Goal: Task Accomplishment & Management: Complete application form

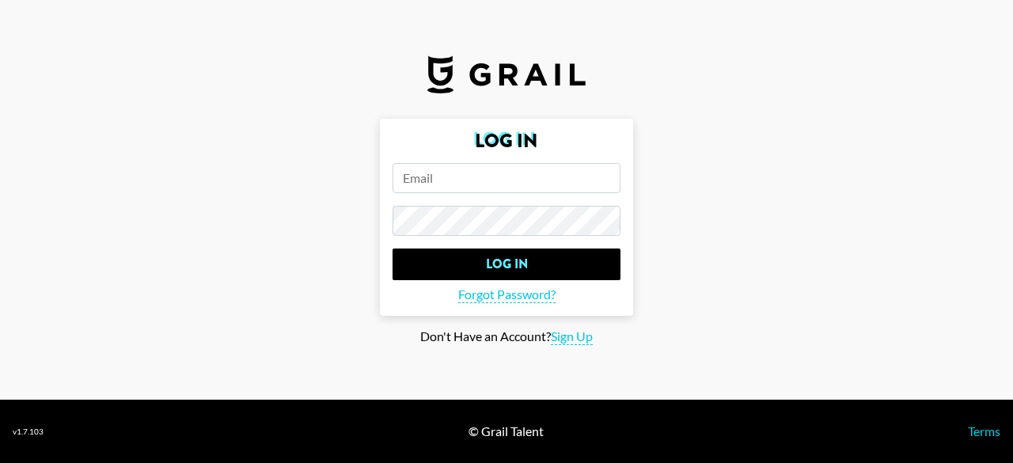
click at [532, 181] on input "email" at bounding box center [506, 178] width 228 height 30
click at [494, 191] on input "email" at bounding box center [506, 178] width 228 height 30
click at [532, 176] on input "email" at bounding box center [506, 178] width 228 height 30
type input "[PERSON_NAME][EMAIL_ADDRESS][DOMAIN_NAME]"
click at [392, 248] on input "Log In" at bounding box center [506, 264] width 228 height 32
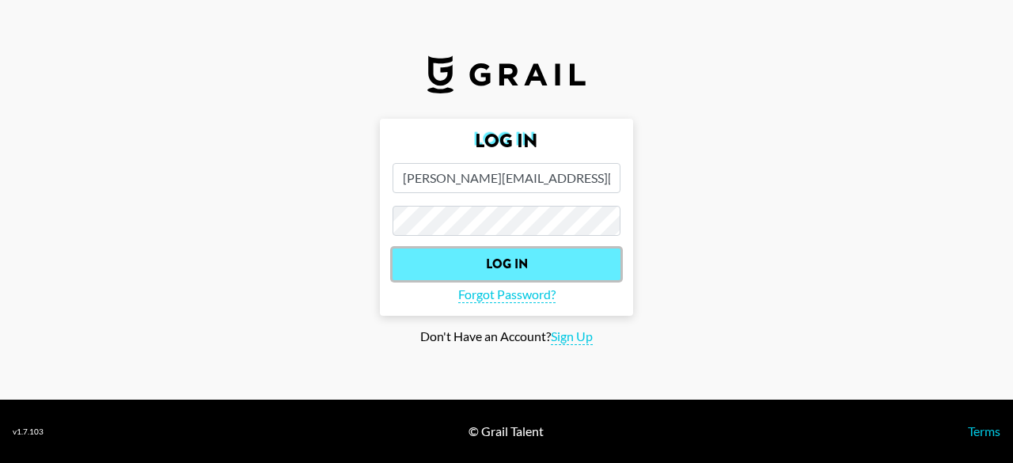
click at [538, 256] on input "Log In" at bounding box center [506, 264] width 228 height 32
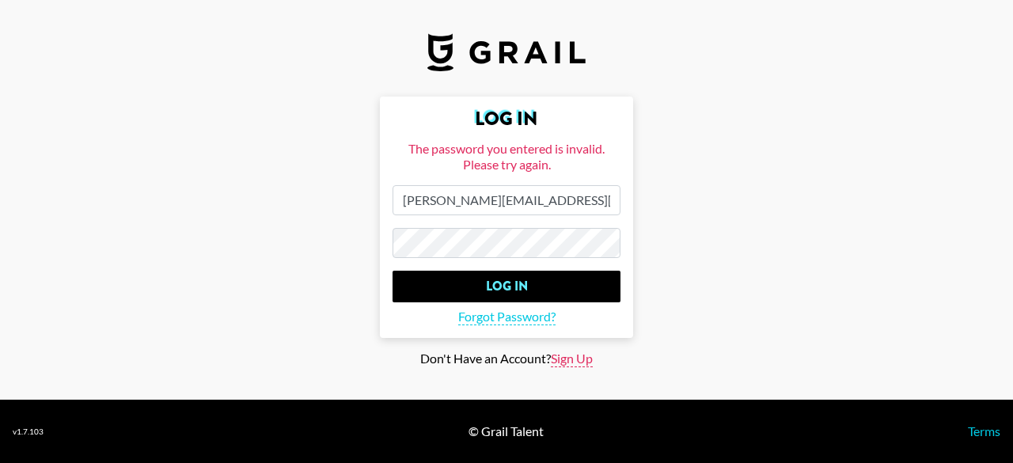
click at [570, 363] on span "Sign Up" at bounding box center [572, 358] width 42 height 17
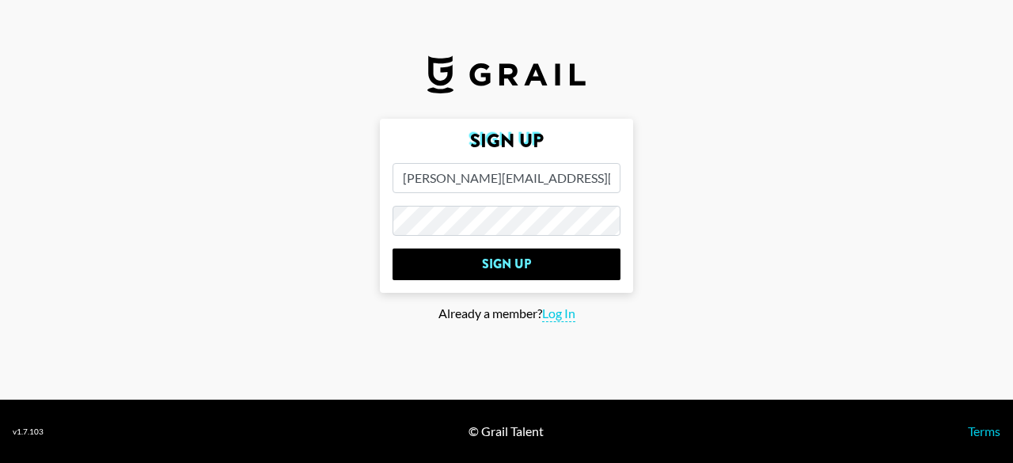
click at [400, 235] on form "Sign Up [PERSON_NAME][EMAIL_ADDRESS][DOMAIN_NAME] Sign Up" at bounding box center [506, 206] width 253 height 174
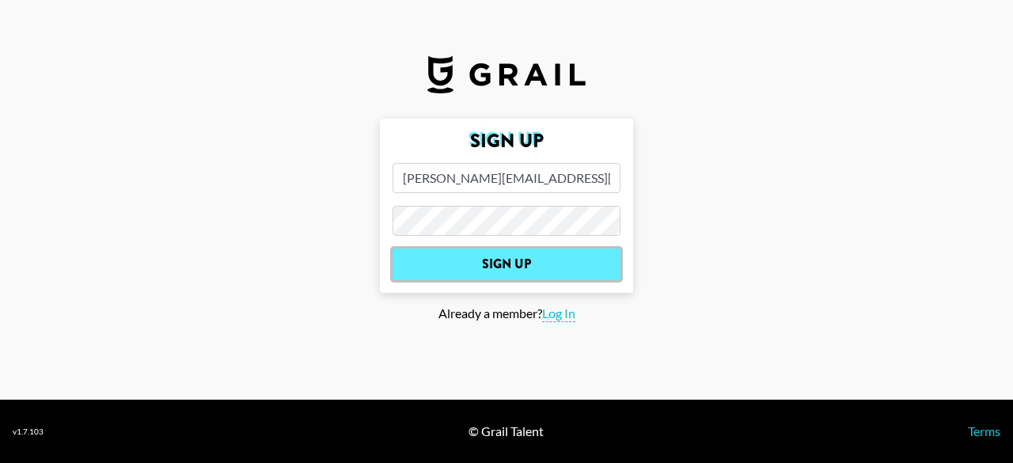
click at [505, 256] on input "Sign Up" at bounding box center [506, 264] width 228 height 32
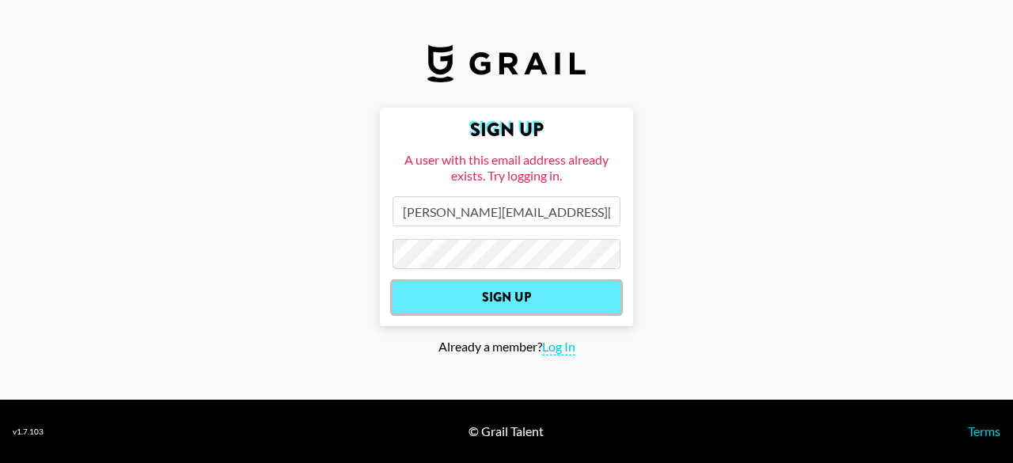
click at [408, 287] on input "Sign Up" at bounding box center [506, 298] width 228 height 32
click at [516, 294] on input "Sign Up" at bounding box center [506, 298] width 228 height 32
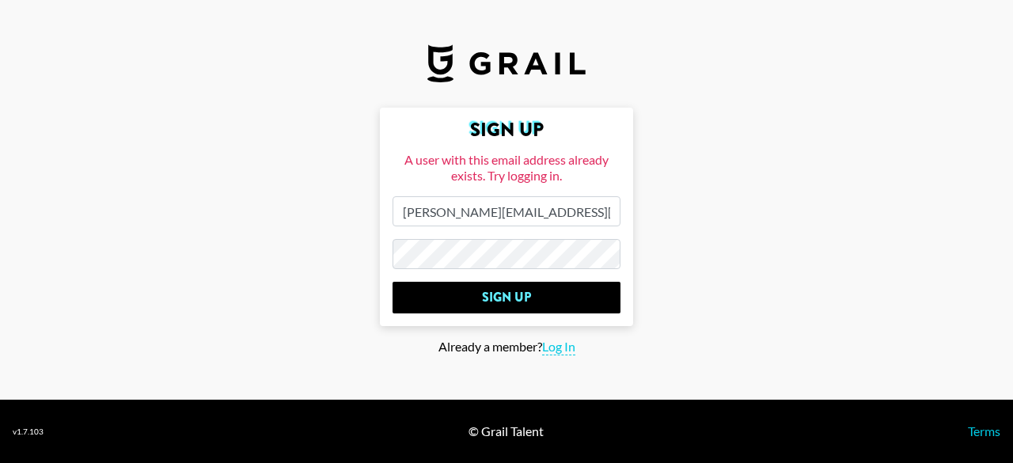
click at [378, 259] on main "Sign Up A user with this email address already exists. Try logging in. [PERSON_…" at bounding box center [506, 232] width 987 height 248
click at [563, 353] on span "Log In" at bounding box center [558, 347] width 33 height 17
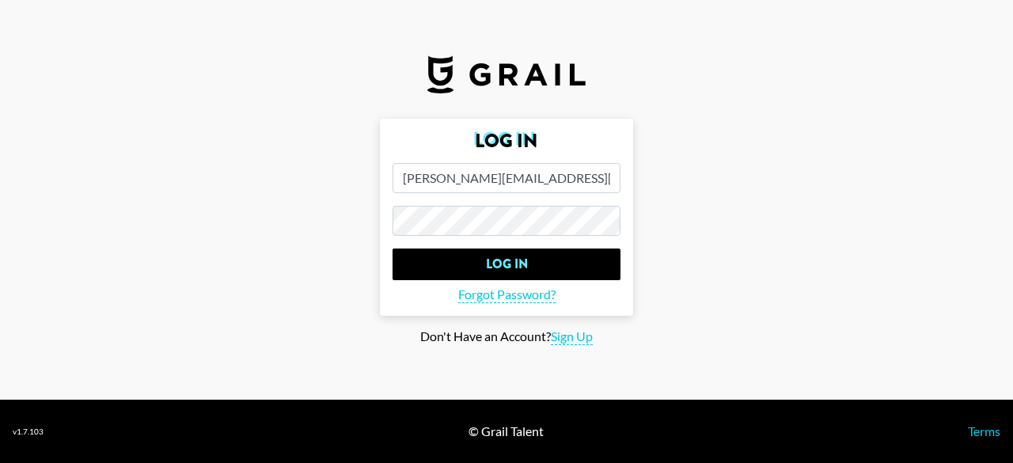
click at [563, 337] on span "Sign Up" at bounding box center [572, 336] width 42 height 17
type input "Sign Up"
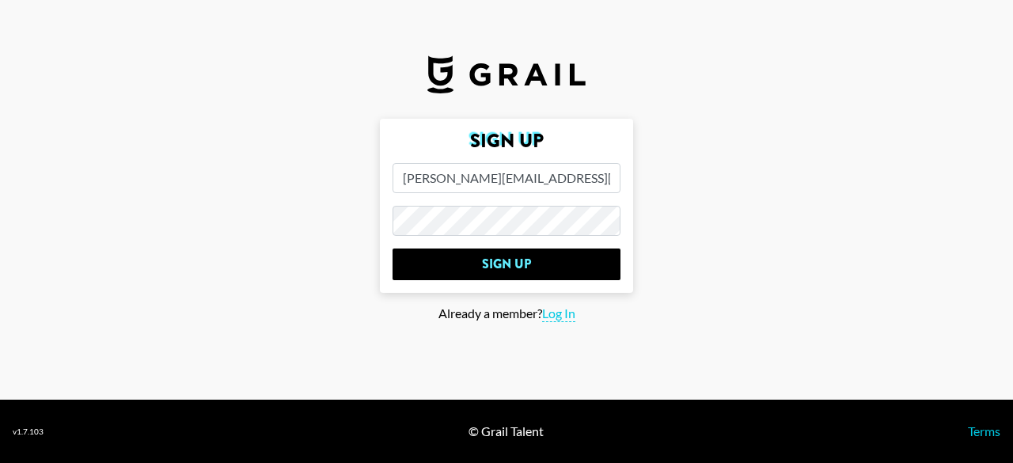
drag, startPoint x: 501, startPoint y: 178, endPoint x: 380, endPoint y: 193, distance: 122.0
click at [380, 193] on form "Sign Up [PERSON_NAME][EMAIL_ADDRESS][DOMAIN_NAME] Sign Up" at bounding box center [506, 206] width 253 height 174
type input "[EMAIL_ADDRESS][DOMAIN_NAME]"
click at [331, 235] on main "Sign Up [EMAIL_ADDRESS][DOMAIN_NAME] Sign Up Already a member? Log In" at bounding box center [506, 232] width 987 height 226
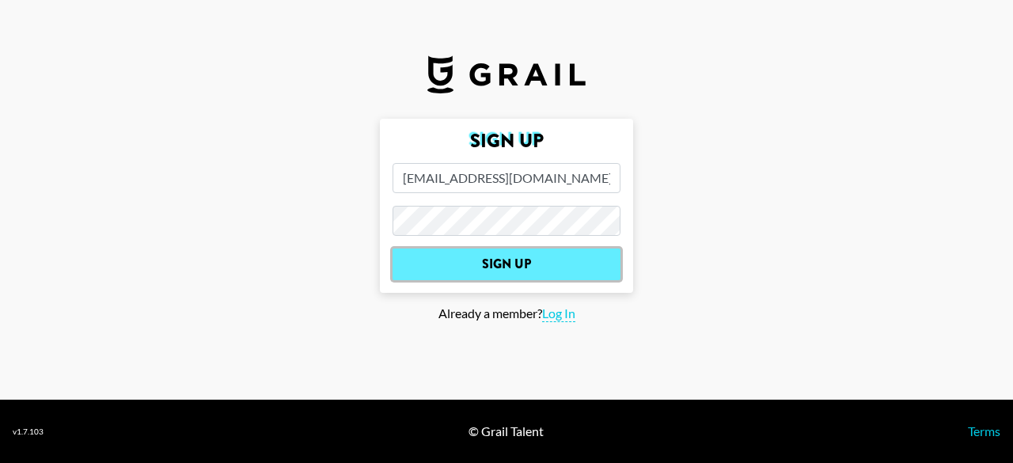
click at [500, 260] on input "Sign Up" at bounding box center [506, 264] width 228 height 32
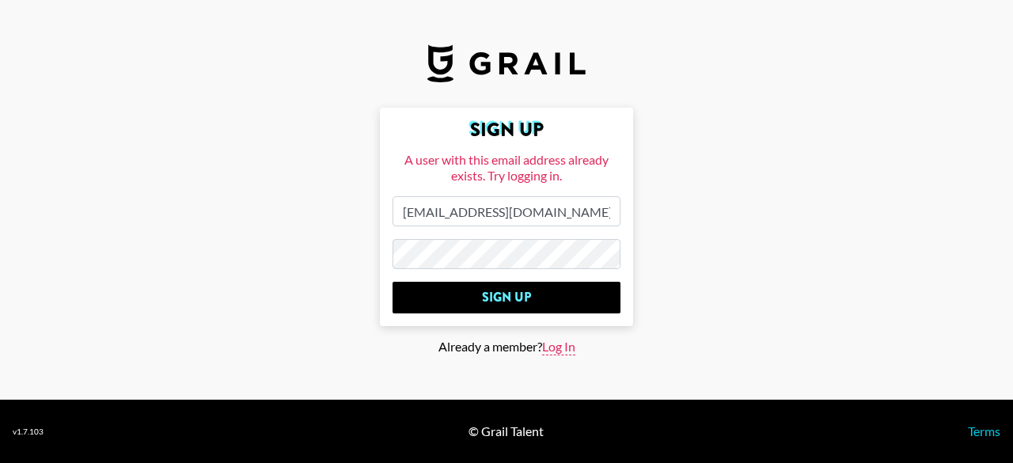
click at [548, 343] on span "Log In" at bounding box center [558, 347] width 33 height 17
type input "Log In"
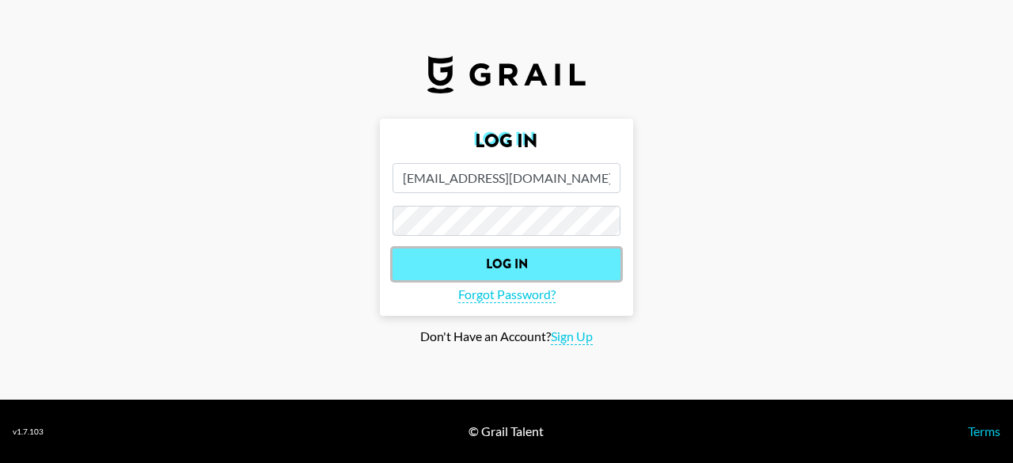
click at [493, 266] on input "Log In" at bounding box center [506, 264] width 228 height 32
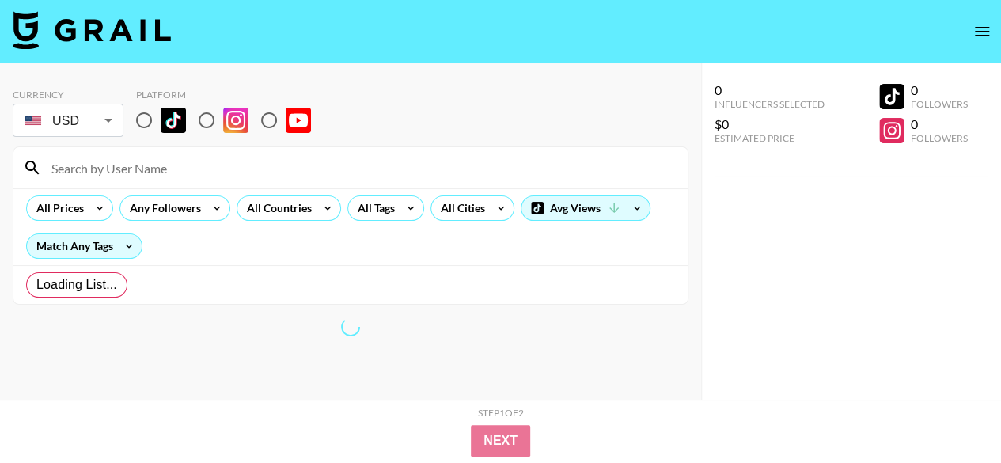
radio input "true"
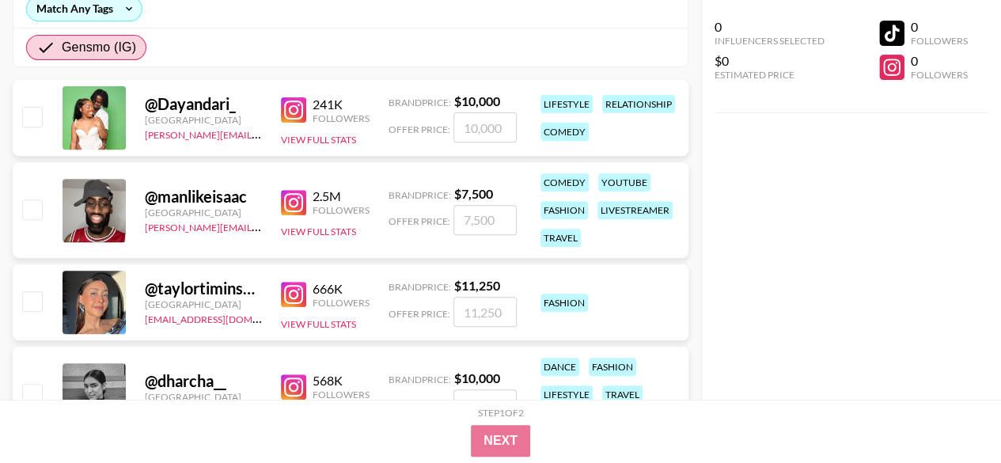
scroll to position [158, 0]
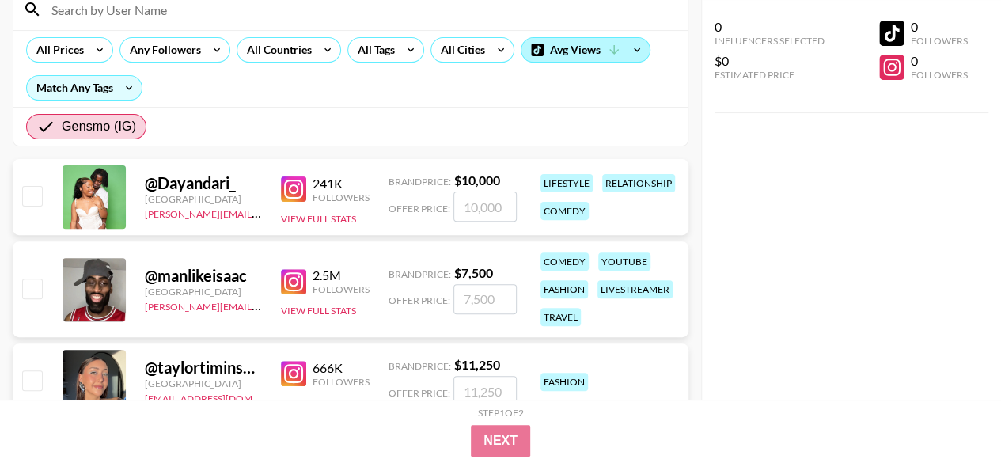
click at [619, 46] on div "Avg Views" at bounding box center [585, 50] width 128 height 24
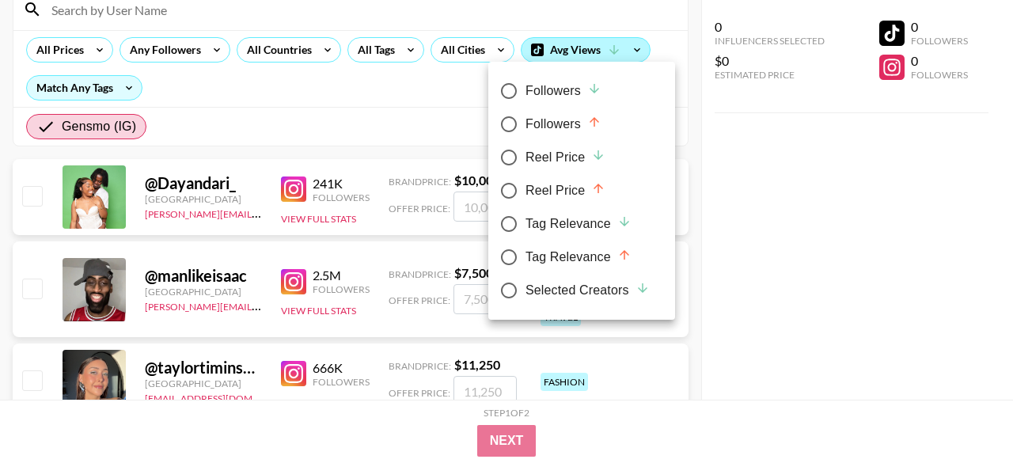
click at [619, 46] on div at bounding box center [506, 231] width 1013 height 463
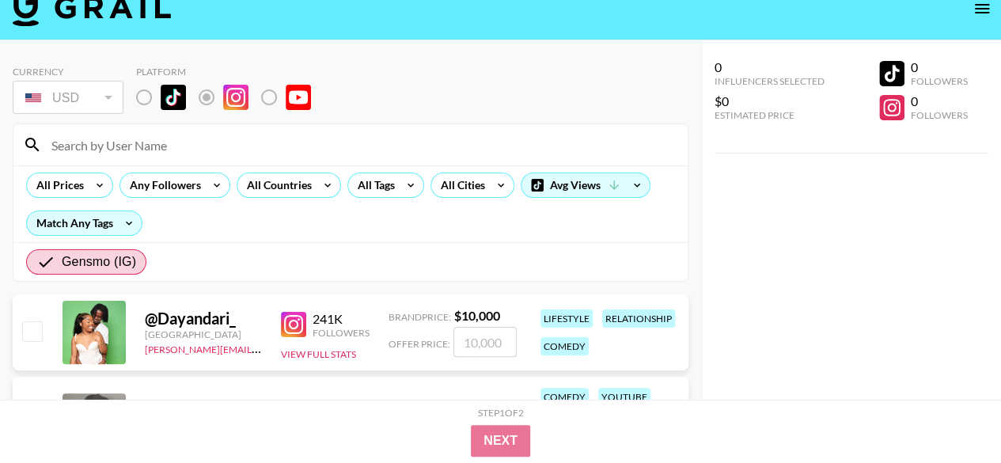
scroll to position [0, 0]
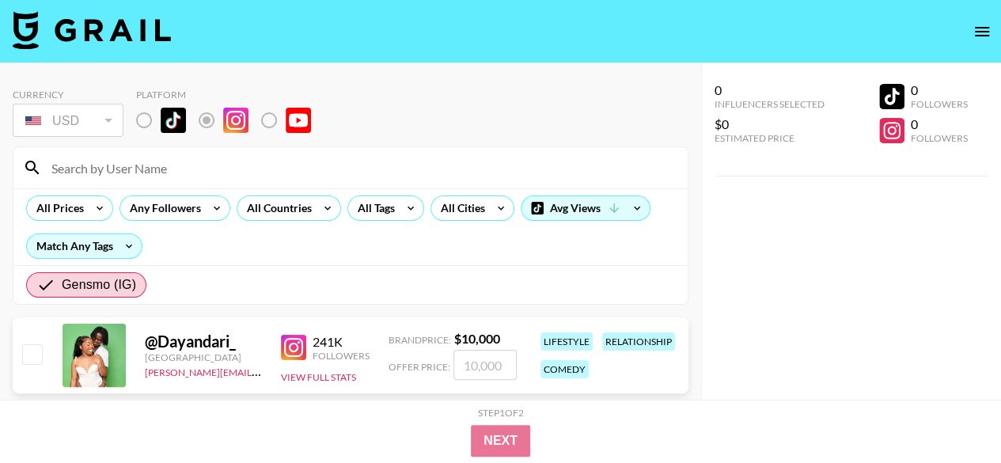
drag, startPoint x: 896, startPoint y: 88, endPoint x: 878, endPoint y: 97, distance: 20.5
click at [896, 88] on div at bounding box center [891, 96] width 25 height 25
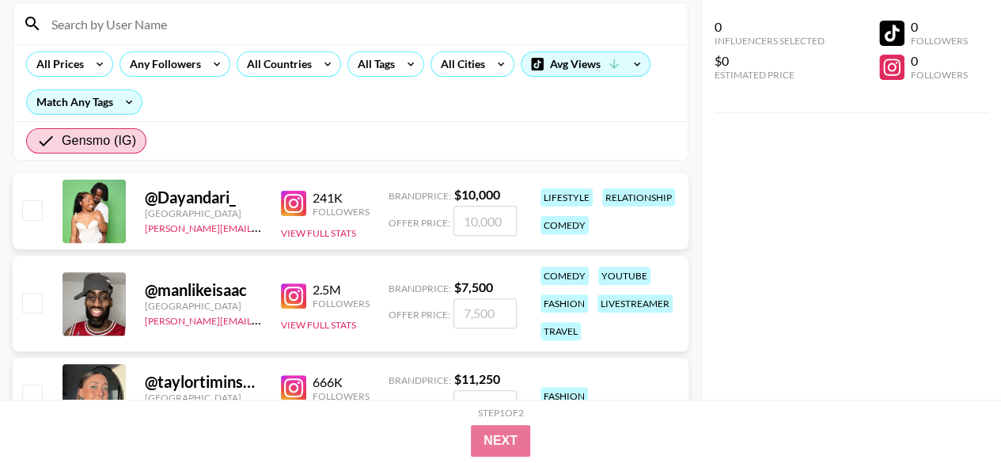
scroll to position [158, 0]
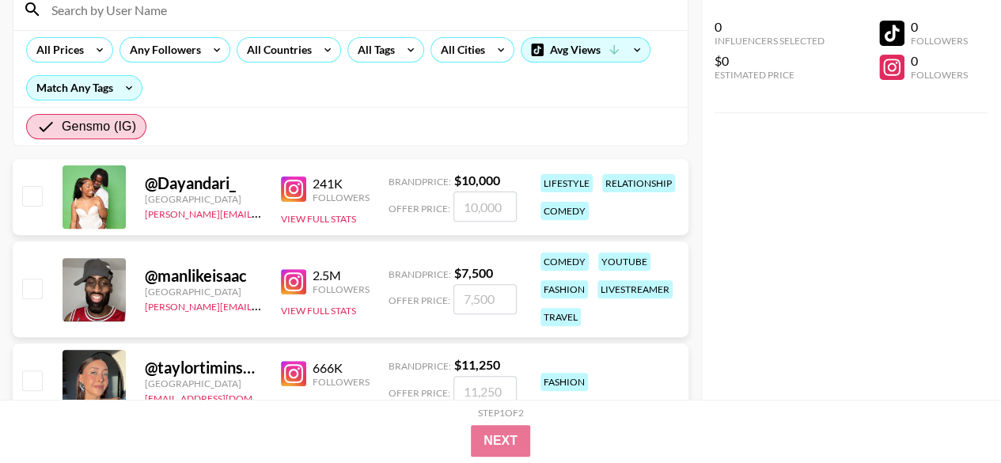
click at [309, 189] on link at bounding box center [297, 188] width 32 height 25
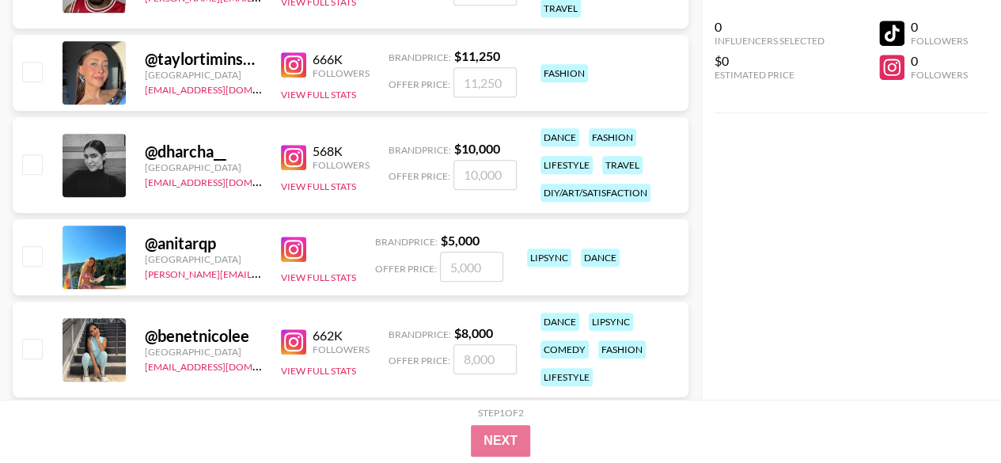
scroll to position [475, 0]
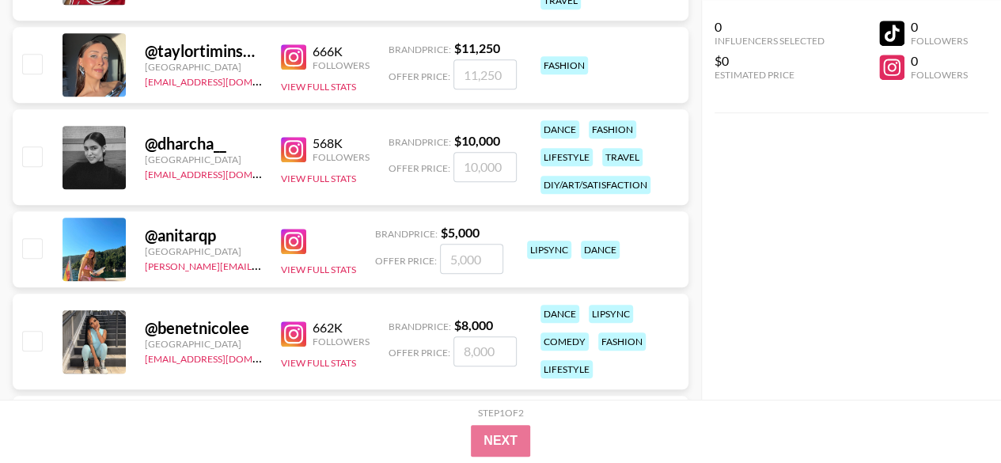
click at [297, 246] on img at bounding box center [293, 241] width 25 height 25
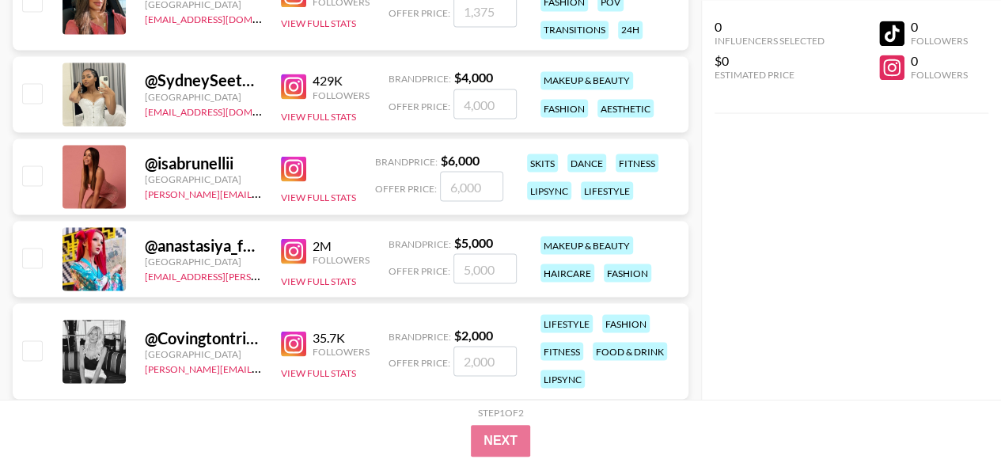
scroll to position [1424, 0]
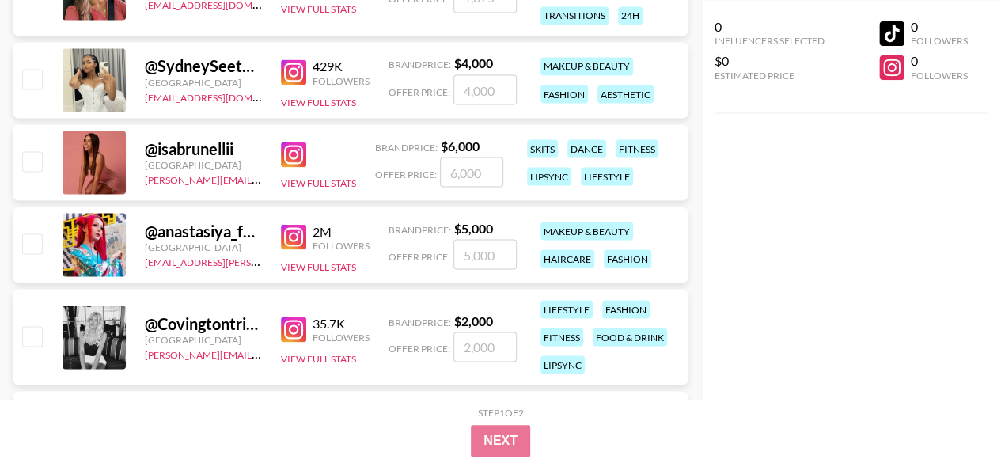
click at [297, 229] on img at bounding box center [293, 236] width 25 height 25
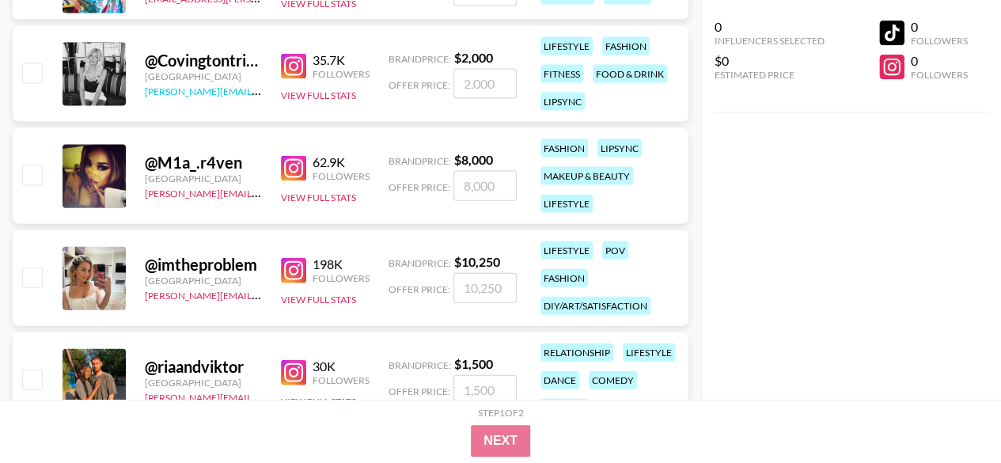
scroll to position [1741, 0]
